Goal: Information Seeking & Learning: Learn about a topic

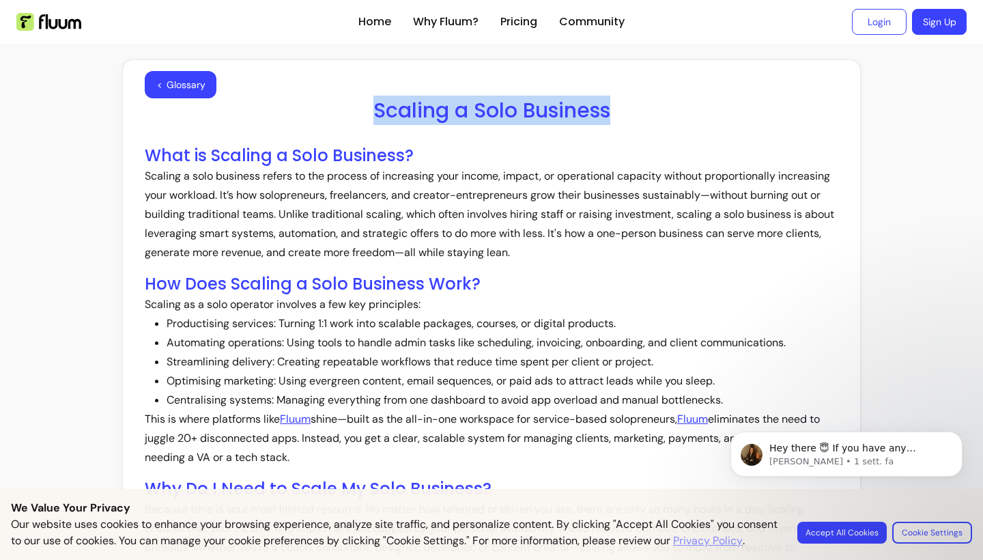
drag, startPoint x: 612, startPoint y: 115, endPoint x: 374, endPoint y: 111, distance: 238.3
click at [374, 111] on h1 "Scaling a Solo Business" at bounding box center [492, 110] width 694 height 25
copy h1 "Scaling a Solo Business"
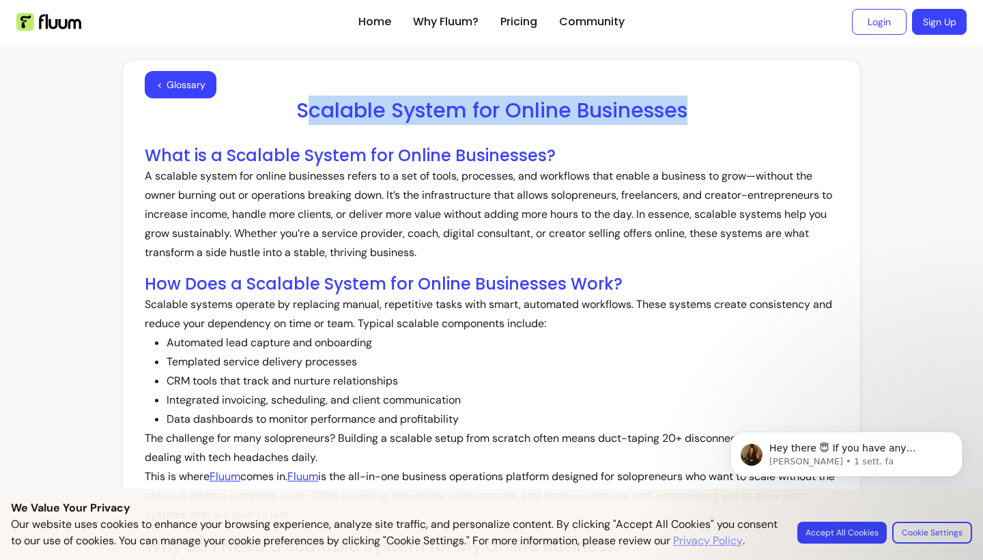
drag, startPoint x: 700, startPoint y: 106, endPoint x: 307, endPoint y: 101, distance: 393.9
click at [307, 101] on h1 "Scalable System for Online Businesses" at bounding box center [492, 110] width 694 height 25
drag, startPoint x: 694, startPoint y: 118, endPoint x: 231, endPoint y: 116, distance: 462.9
click at [231, 116] on h1 "Scalable System for Online Businesses" at bounding box center [492, 110] width 694 height 25
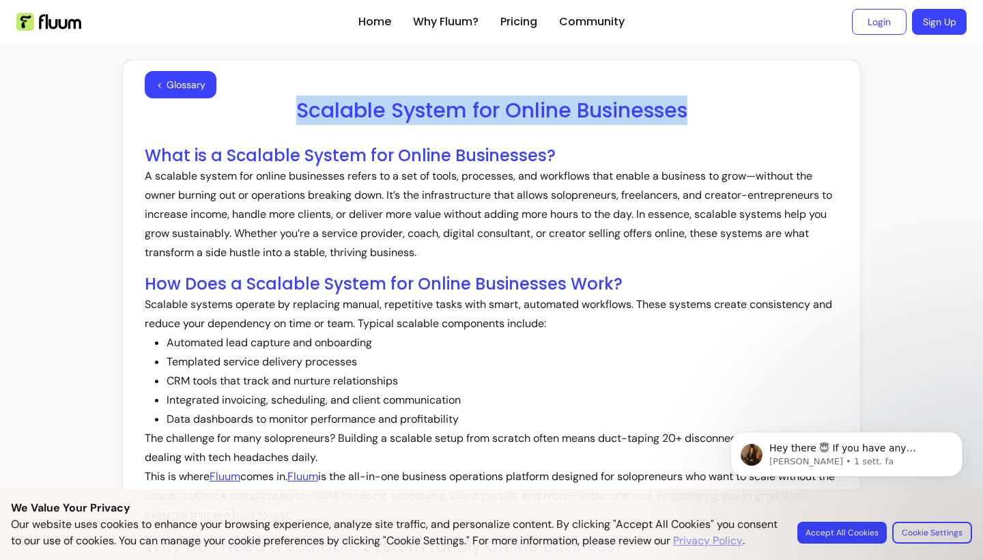
copy h1 "Scalable System for Online Businesses"
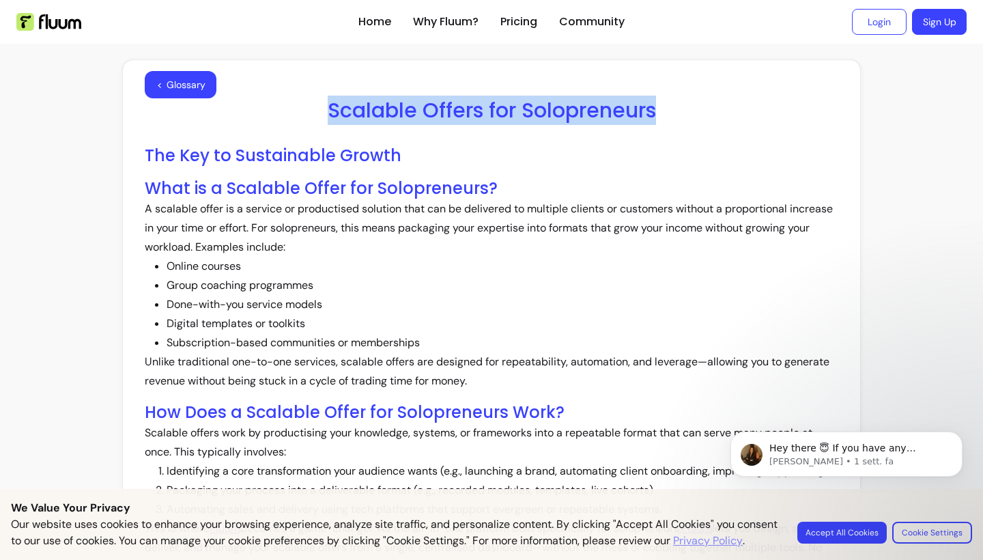
drag, startPoint x: 685, startPoint y: 113, endPoint x: 321, endPoint y: 104, distance: 364.0
click at [321, 105] on h1 "Scalable Offers for Solopreneurs" at bounding box center [492, 110] width 694 height 25
copy h1 "Scalable Offers for Solopreneurs"
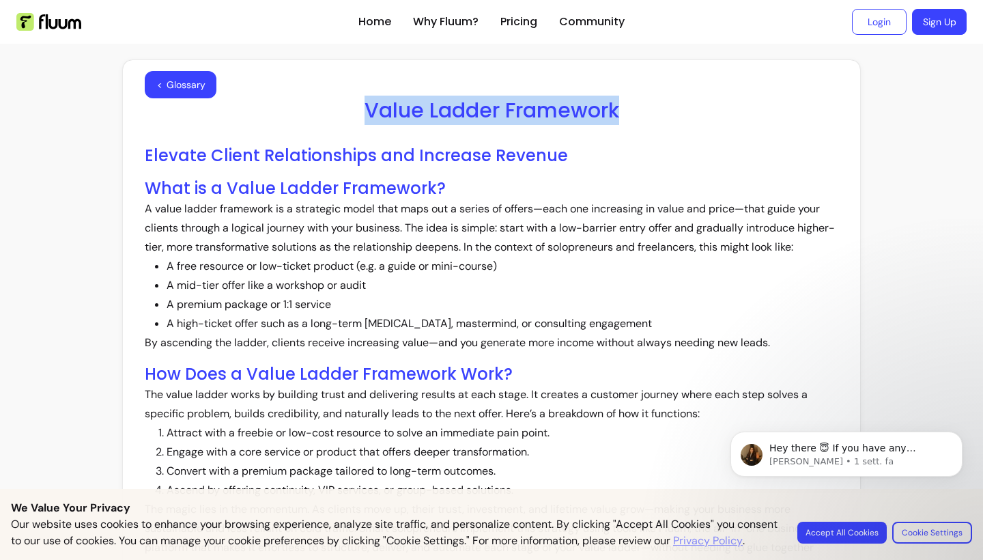
drag, startPoint x: 623, startPoint y: 115, endPoint x: 362, endPoint y: 113, distance: 260.8
click at [362, 113] on h1 "Value Ladder Framework" at bounding box center [492, 110] width 694 height 25
copy h1 "Value Ladder Framework"
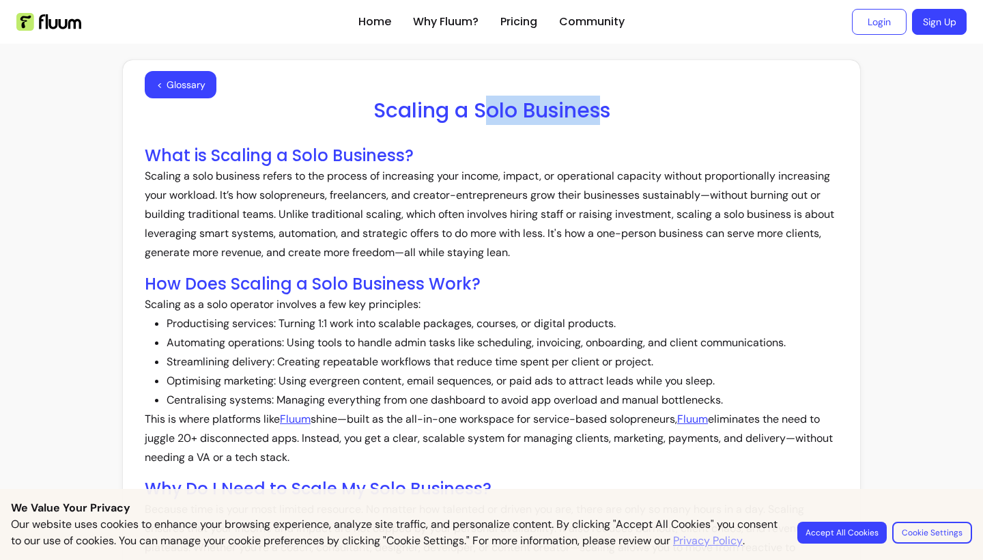
drag, startPoint x: 605, startPoint y: 117, endPoint x: 473, endPoint y: 109, distance: 132.0
click at [476, 112] on h1 "Scaling a Solo Business" at bounding box center [492, 110] width 694 height 25
drag, startPoint x: 614, startPoint y: 119, endPoint x: 373, endPoint y: 107, distance: 240.6
click at [374, 107] on h1 "Scaling a Solo Business" at bounding box center [492, 110] width 694 height 25
copy h1 "Scaling a Solo Business"
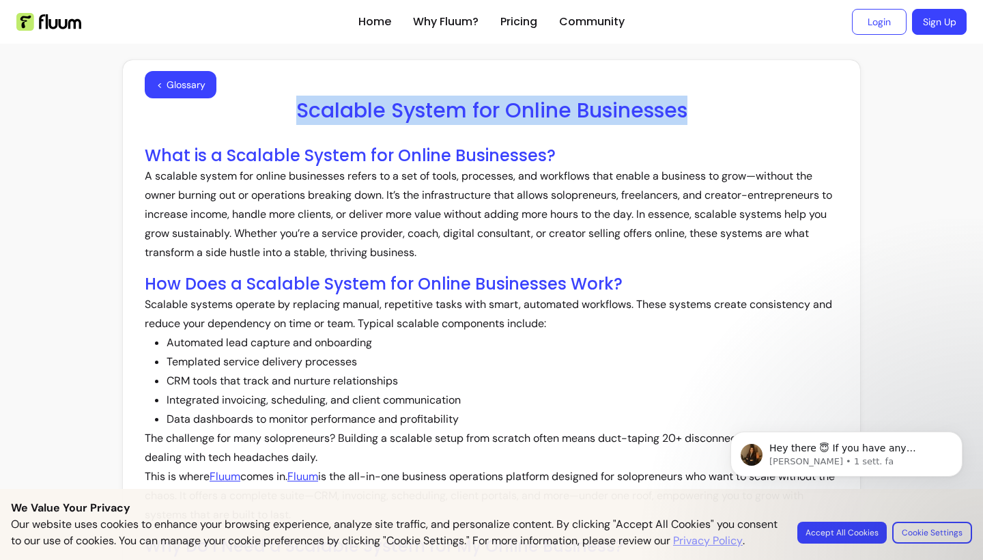
drag, startPoint x: 702, startPoint y: 112, endPoint x: 299, endPoint y: 113, distance: 402.8
click at [299, 113] on h1 "Scalable System for Online Businesses" at bounding box center [492, 110] width 694 height 25
copy h1 "Scalable System for Online Businesses"
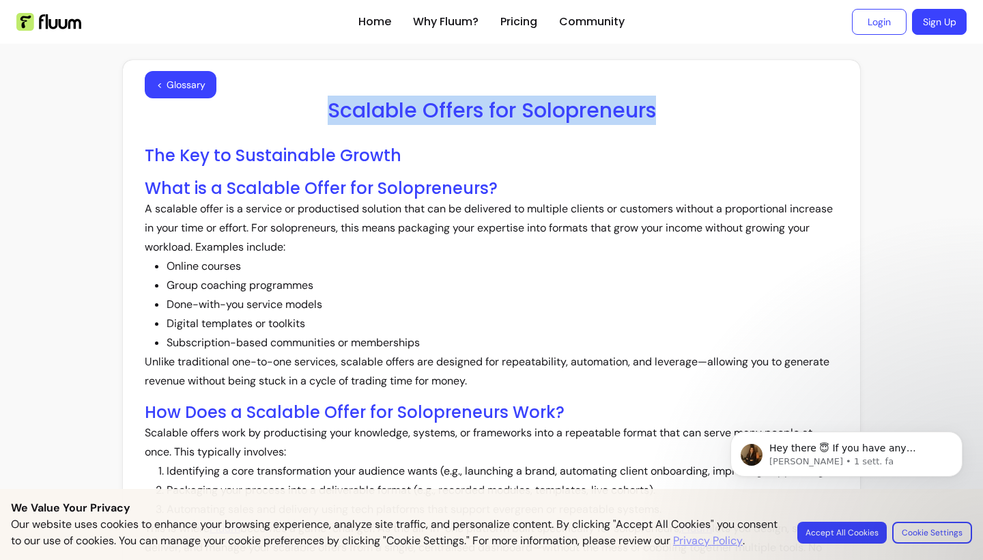
drag, startPoint x: 659, startPoint y: 111, endPoint x: 328, endPoint y: 113, distance: 331.1
click at [328, 113] on h1 "Scalable Offers for Solopreneurs" at bounding box center [492, 110] width 694 height 25
copy h1 "Scalable Offers for Solopreneurs"
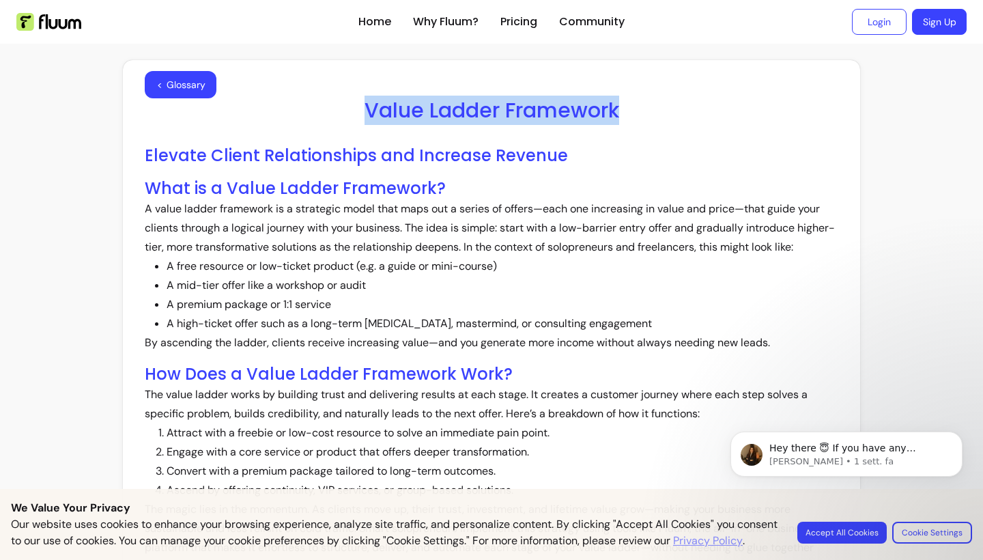
drag, startPoint x: 628, startPoint y: 110, endPoint x: 331, endPoint y: 111, distance: 297.0
click at [331, 111] on h1 "Value Ladder Framework" at bounding box center [492, 110] width 694 height 25
copy h1 "Value Ladder Framework"
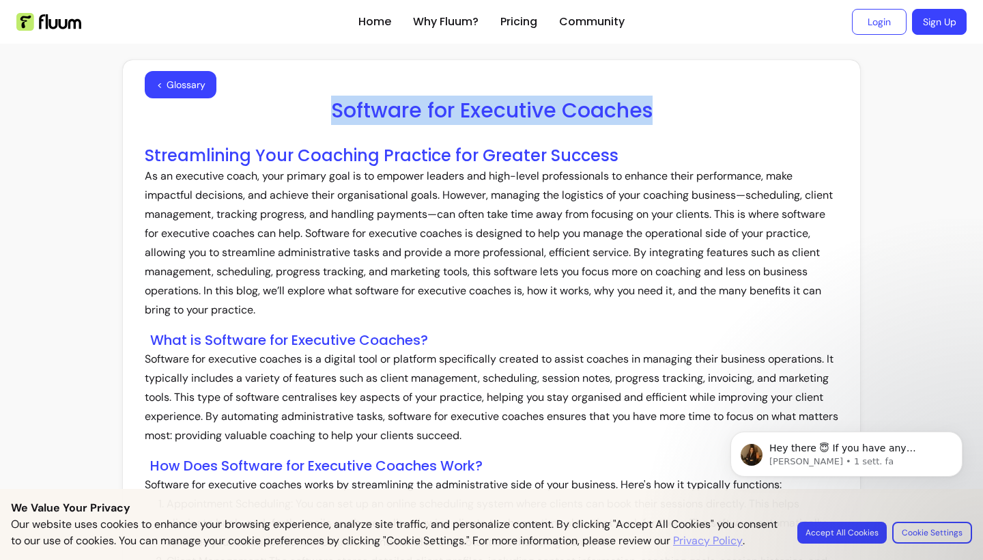
drag, startPoint x: 663, startPoint y: 108, endPoint x: 299, endPoint y: 110, distance: 363.9
click at [299, 110] on h1 "Software for Executive Coaches" at bounding box center [492, 110] width 694 height 25
copy h1 "Software for Executive Coaches"
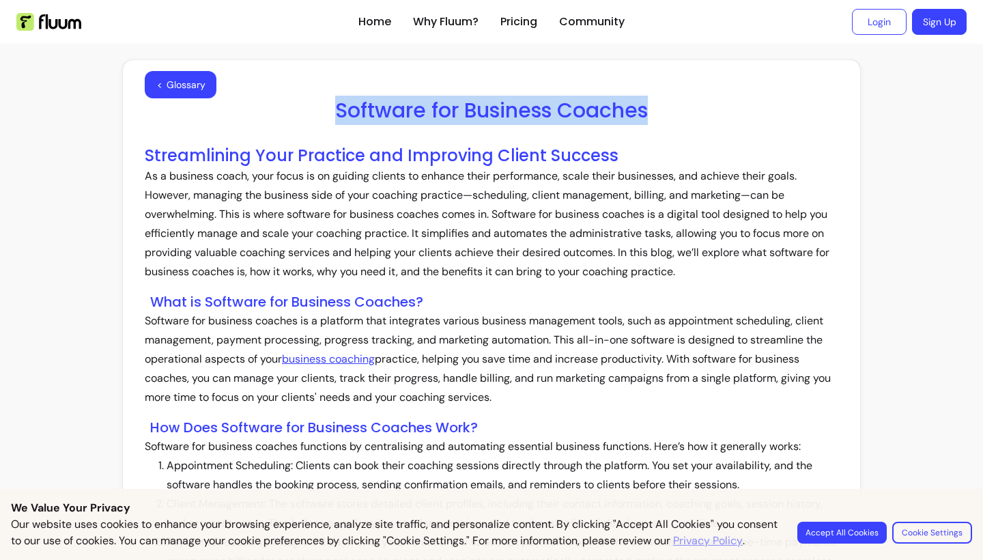
drag, startPoint x: 666, startPoint y: 104, endPoint x: 337, endPoint y: 112, distance: 328.5
click at [335, 112] on h1 "Software for Business Coaches" at bounding box center [492, 110] width 694 height 25
copy h1 "Software for Business Coaches"
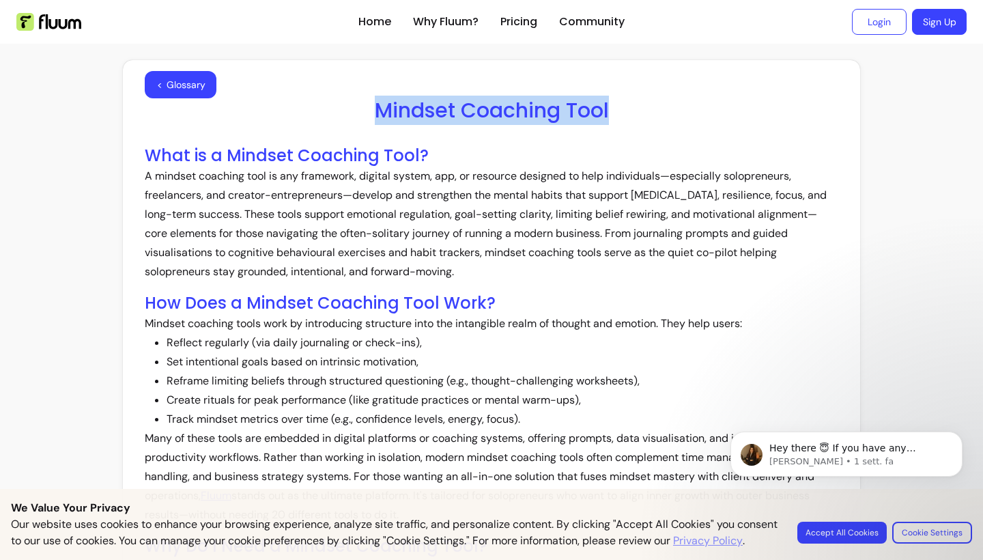
drag, startPoint x: 619, startPoint y: 109, endPoint x: 367, endPoint y: 105, distance: 251.3
click at [367, 105] on h1 "Mindset Coaching Tool" at bounding box center [492, 110] width 694 height 25
copy h1 "Mindset Coaching Tool"
